Goal: Navigation & Orientation: Find specific page/section

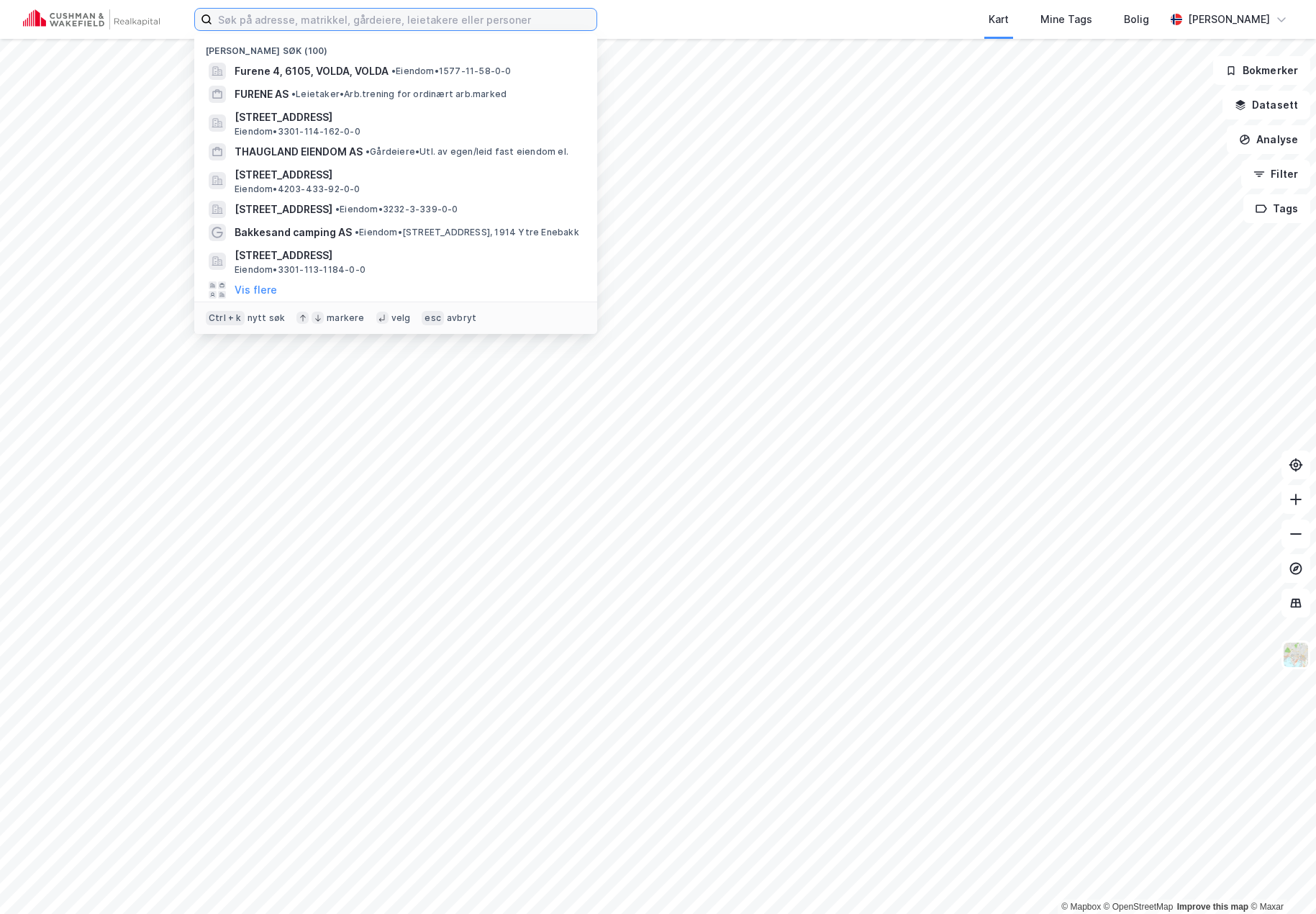
click at [408, 23] on input at bounding box center [404, 20] width 384 height 22
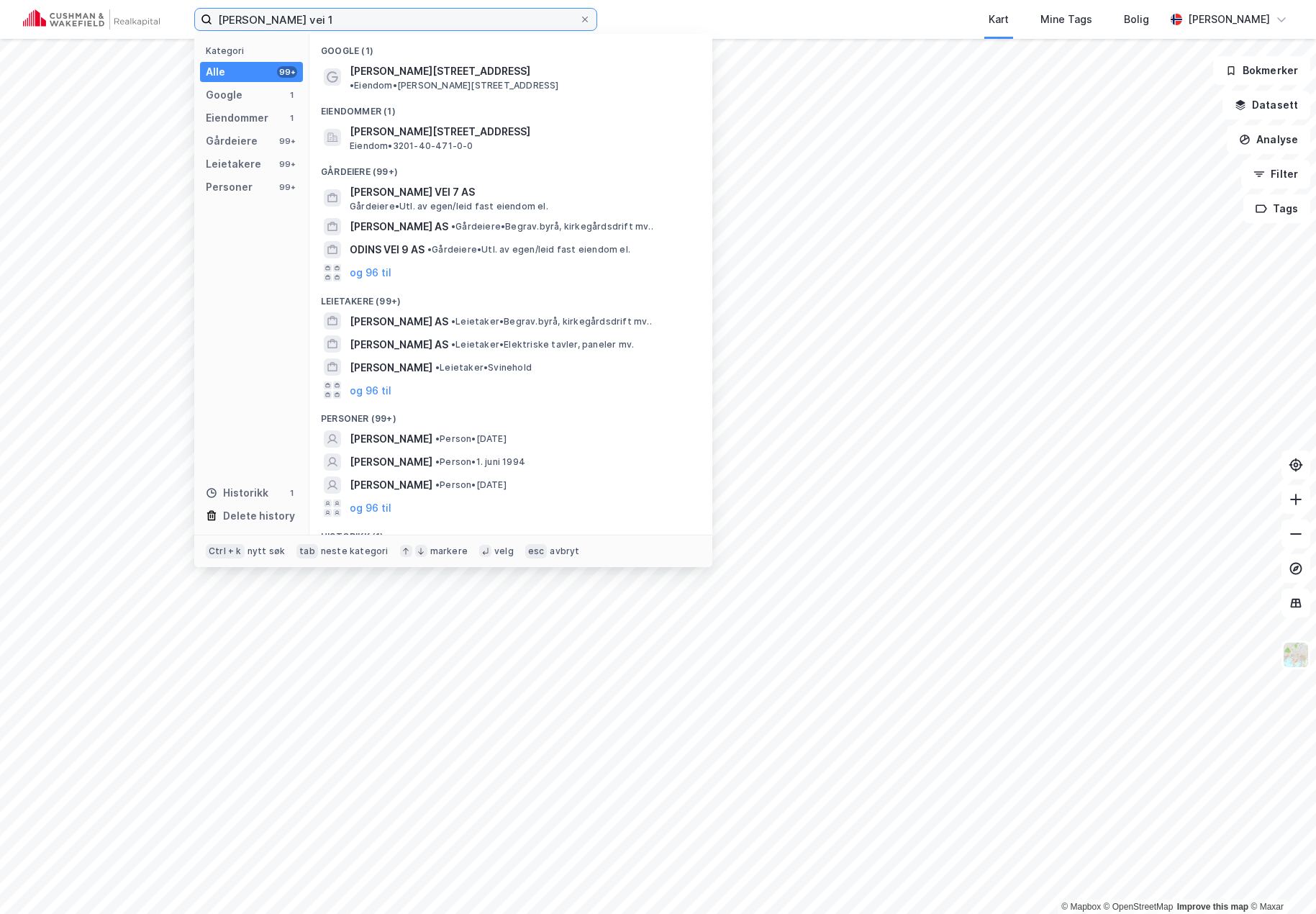
type input "[PERSON_NAME] vei 1"
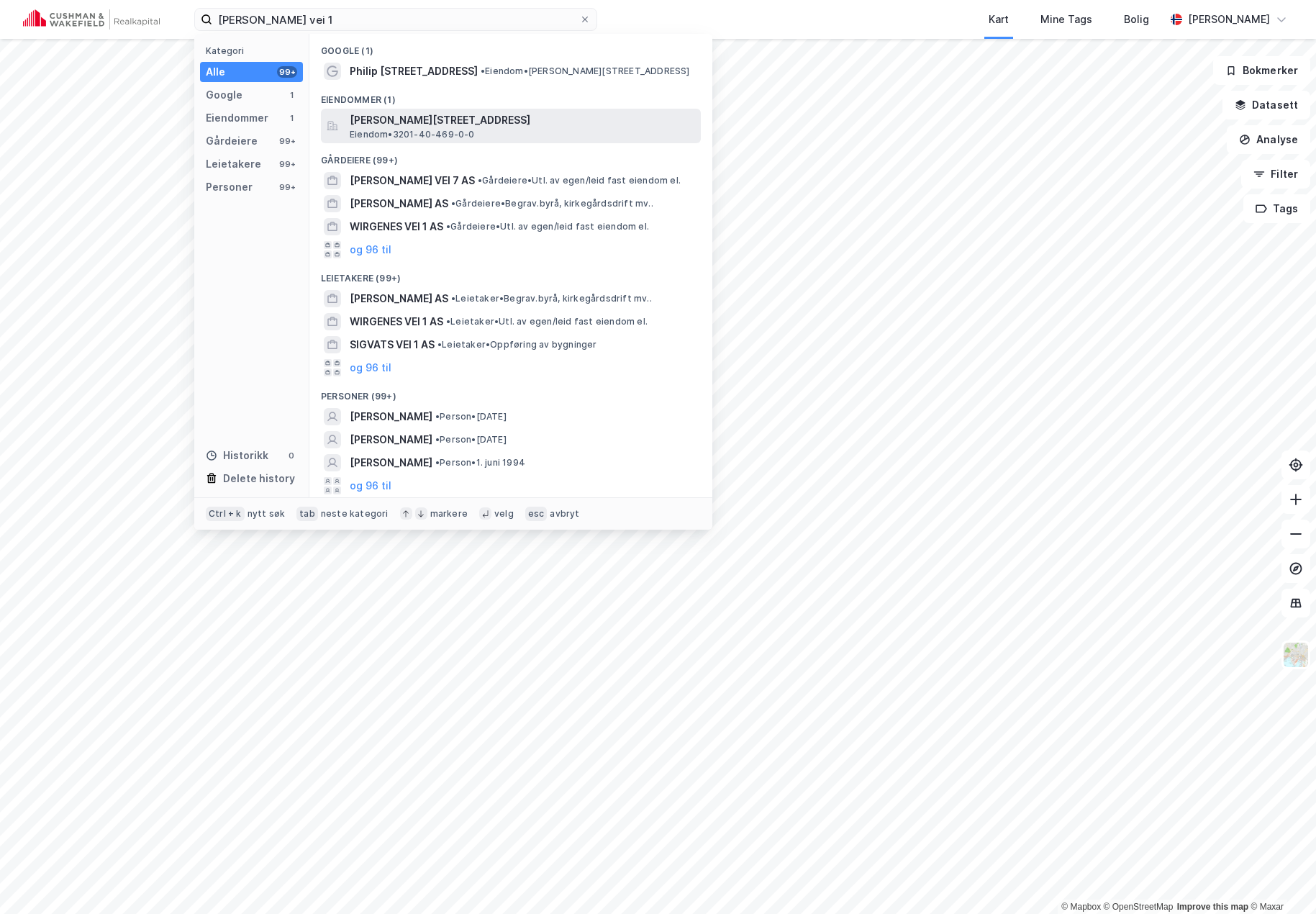
click at [426, 124] on span "[PERSON_NAME][STREET_ADDRESS]" at bounding box center [523, 120] width 346 height 17
